Goal: Transaction & Acquisition: Register for event/course

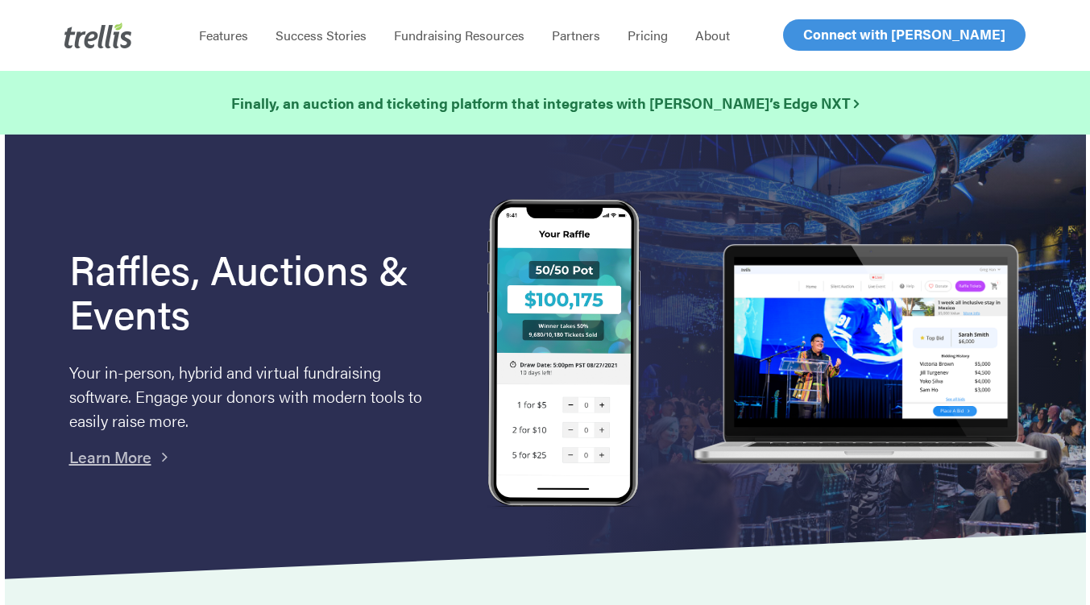
drag, startPoint x: 917, startPoint y: 604, endPoint x: 927, endPoint y: 593, distance: 14.9
click at [796, 36] on link "Log In" at bounding box center [821, 35] width 63 height 30
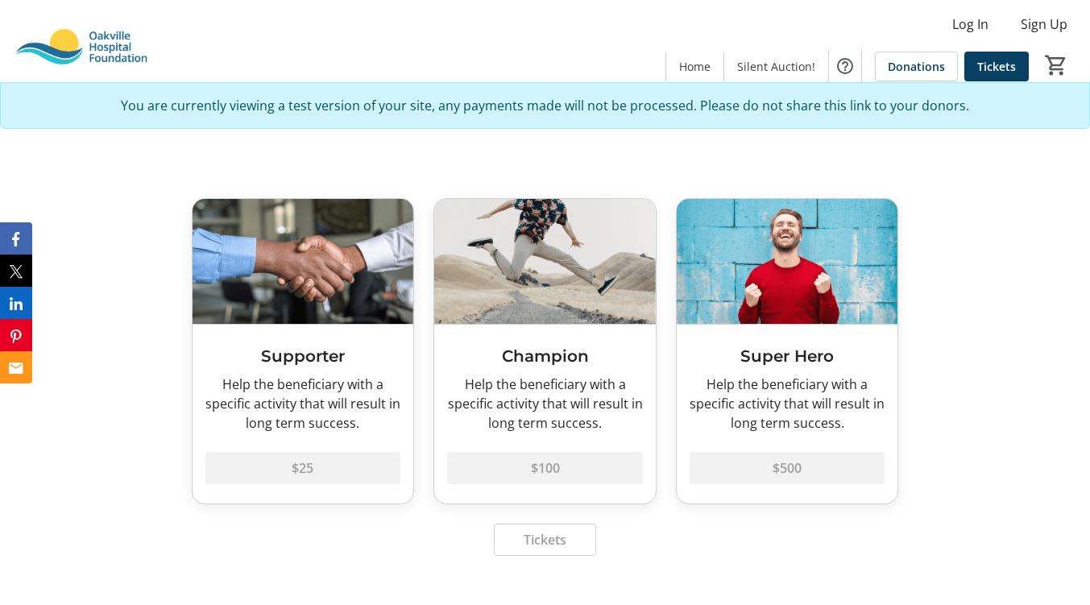
scroll to position [670, 0]
